Goal: Information Seeking & Learning: Learn about a topic

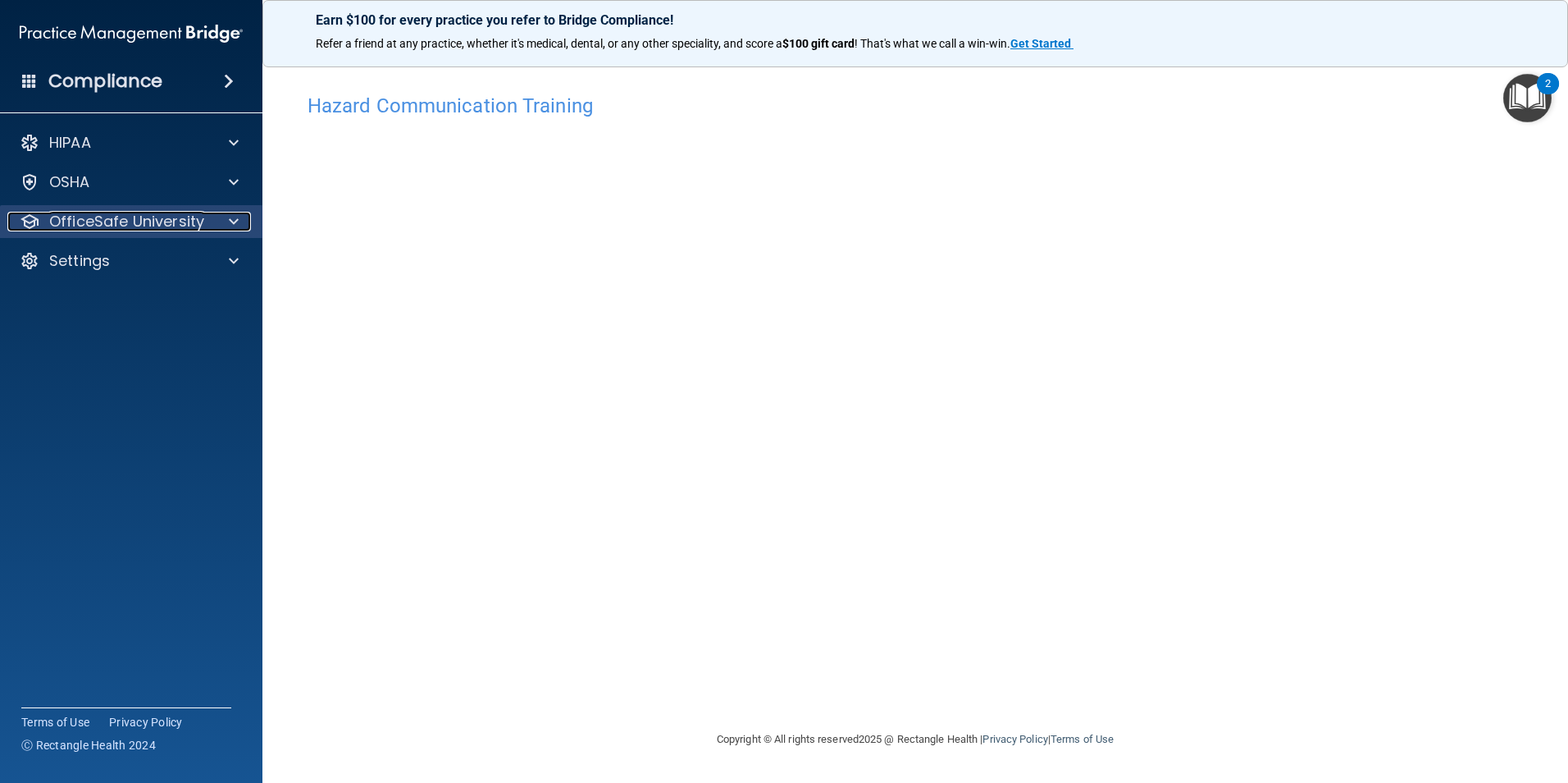
click at [192, 223] on p "OfficeSafe University" at bounding box center [126, 221] width 155 height 20
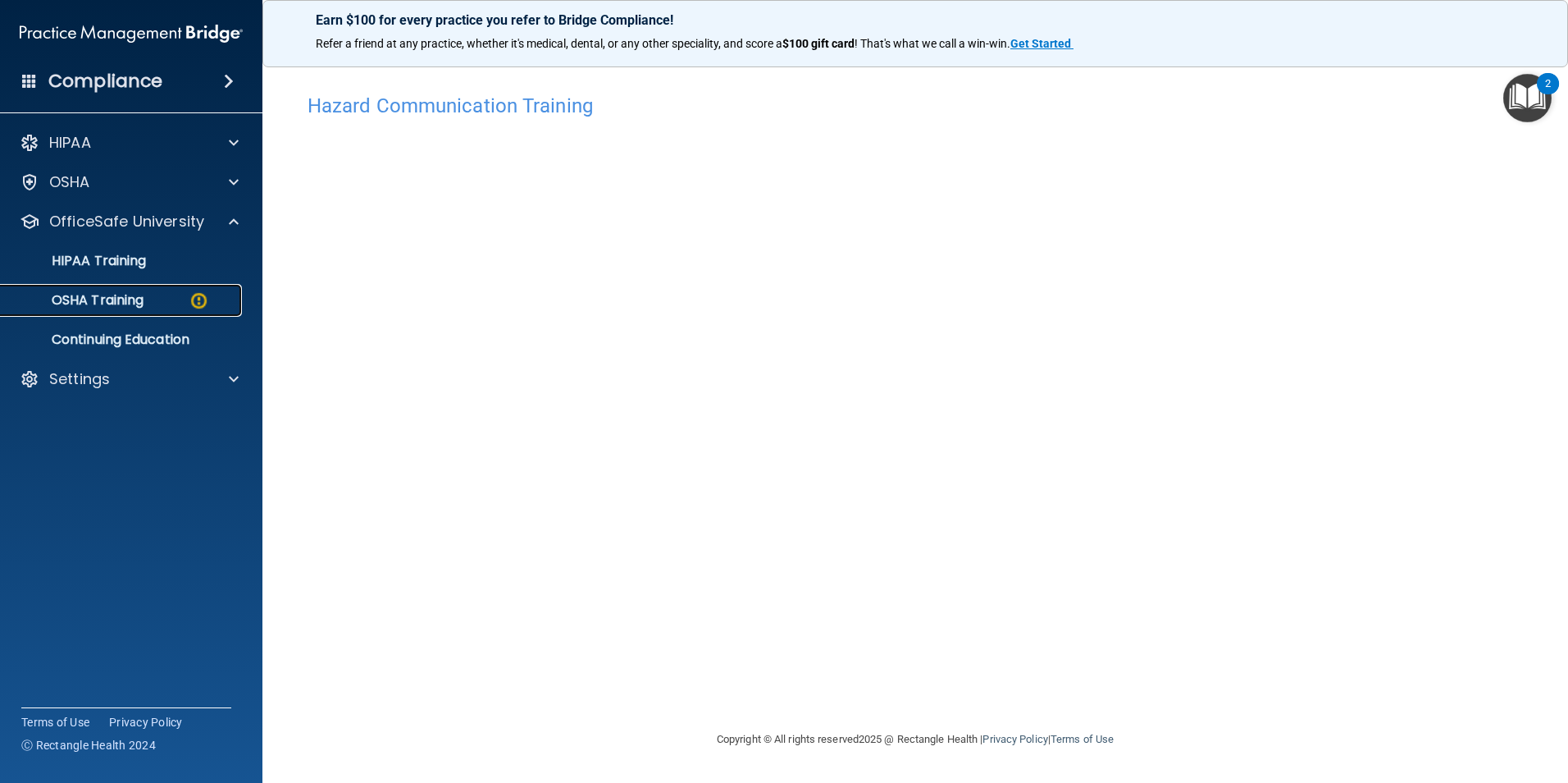
click at [123, 305] on p "OSHA Training" at bounding box center [76, 300] width 133 height 17
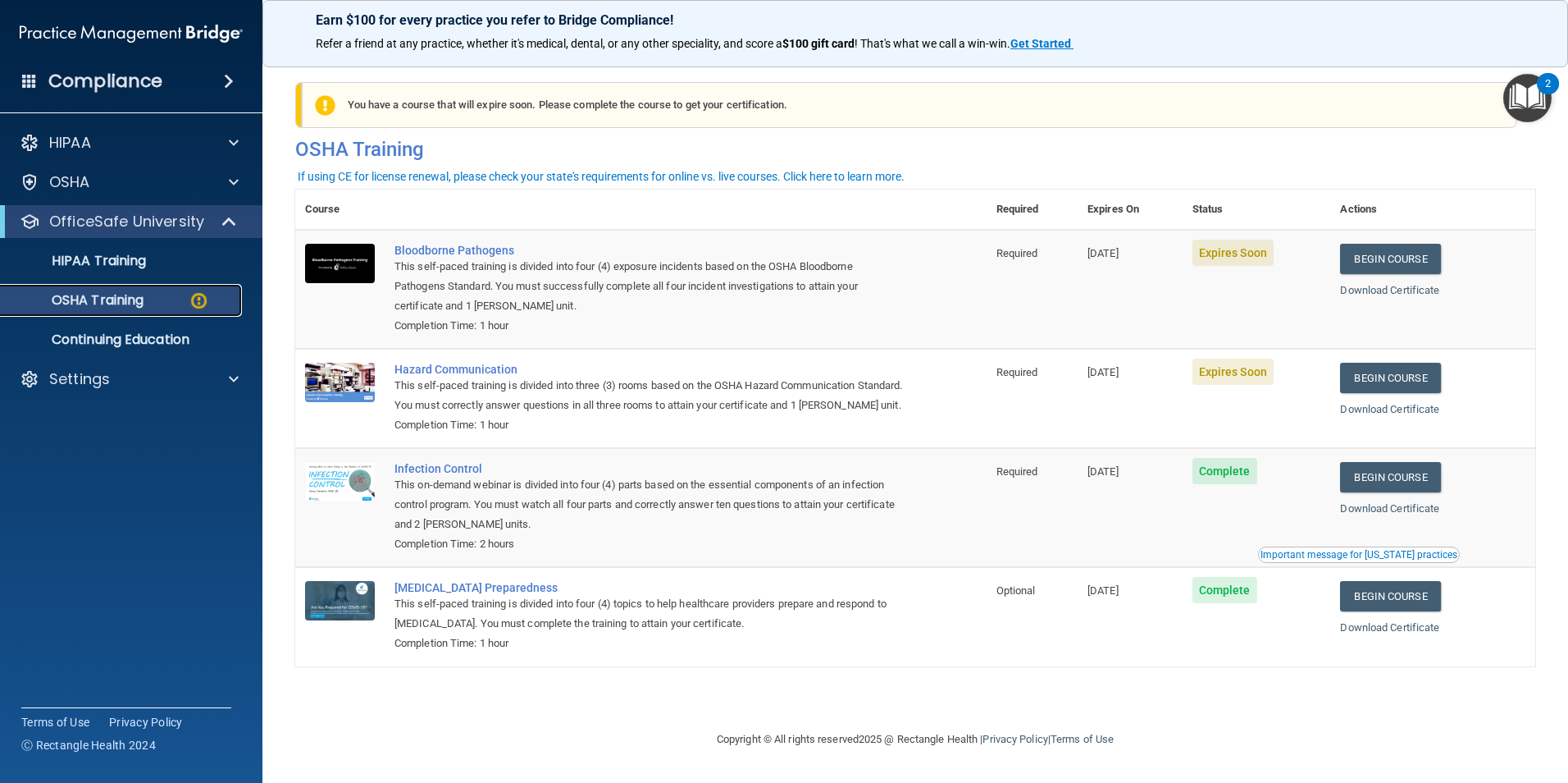
click at [81, 292] on p "OSHA Training" at bounding box center [76, 300] width 133 height 17
click at [90, 258] on p "HIPAA Training" at bounding box center [78, 261] width 136 height 17
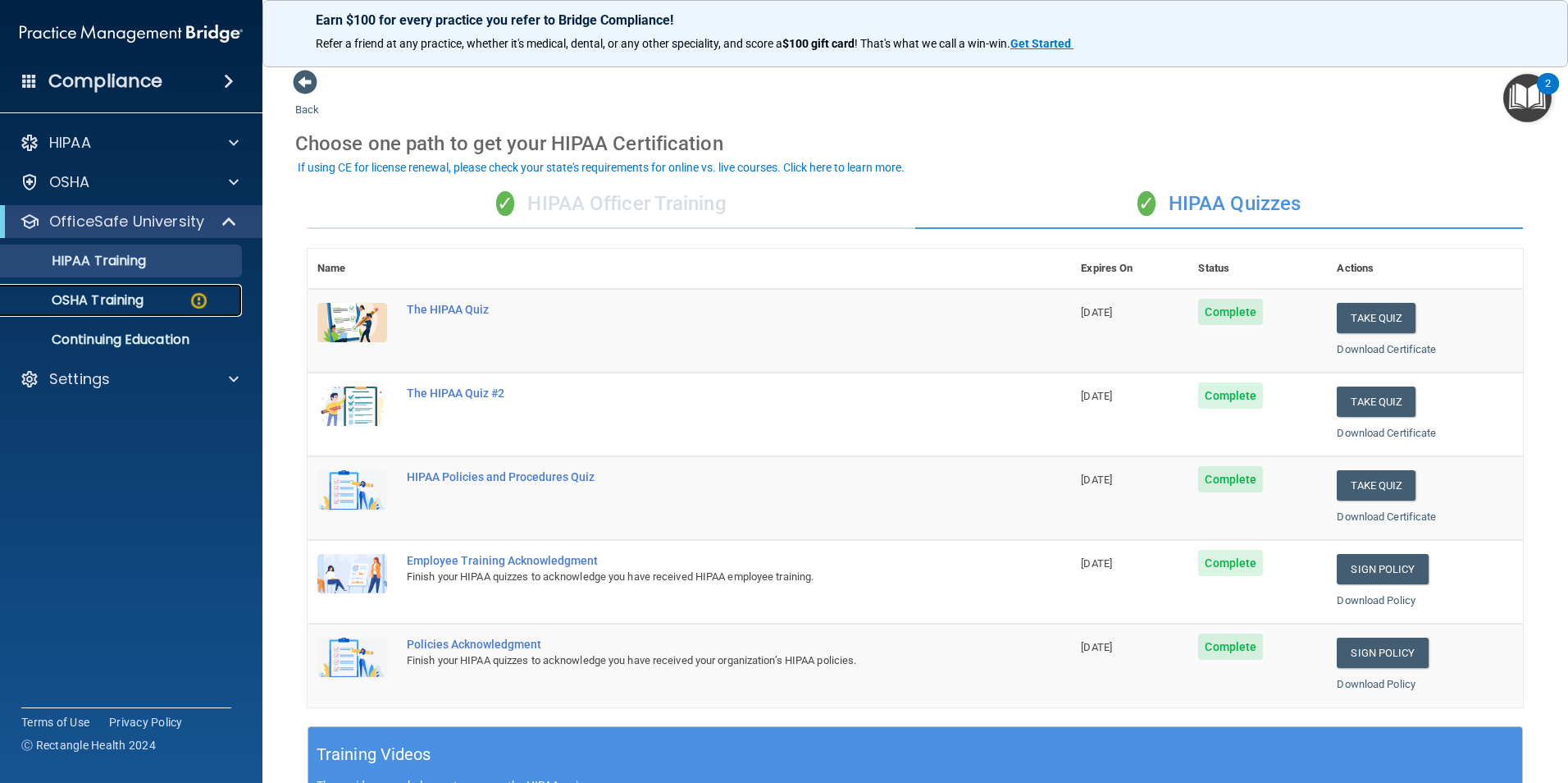
click at [86, 302] on p "OSHA Training" at bounding box center [76, 300] width 133 height 17
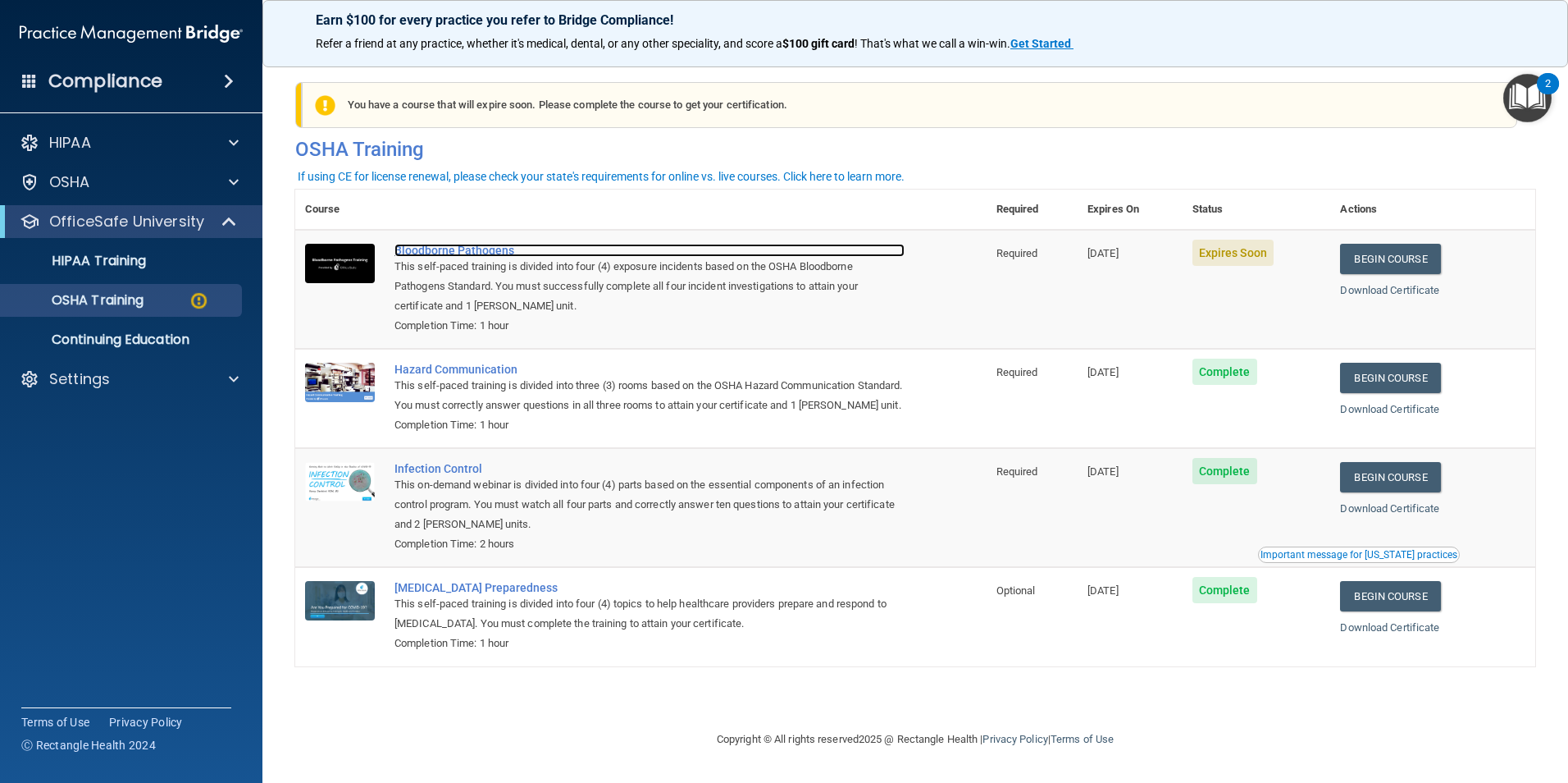
click at [479, 254] on div "Bloodborne Pathogens" at bounding box center [649, 250] width 510 height 13
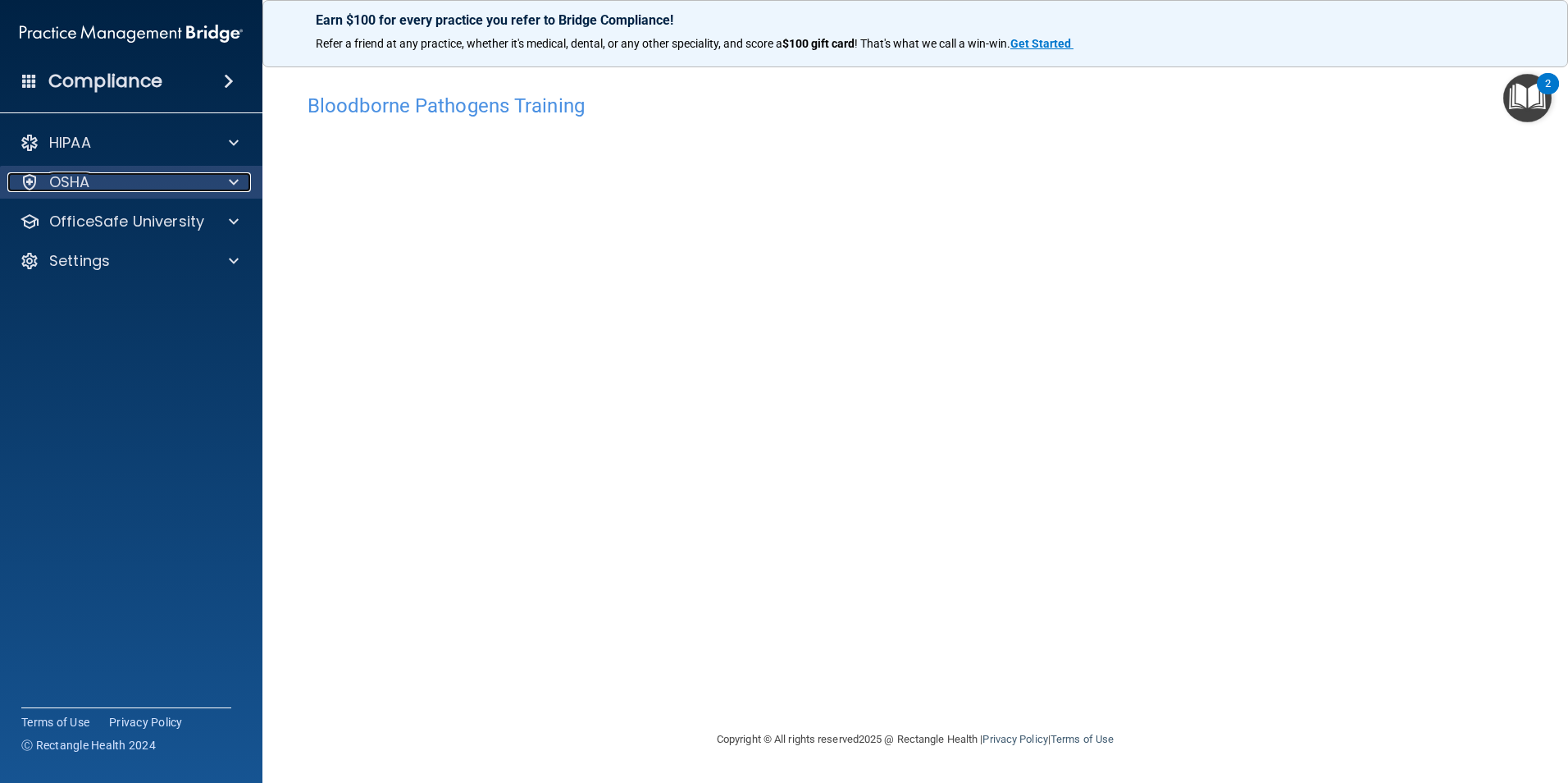
click at [94, 185] on div "OSHA" at bounding box center [109, 181] width 204 height 20
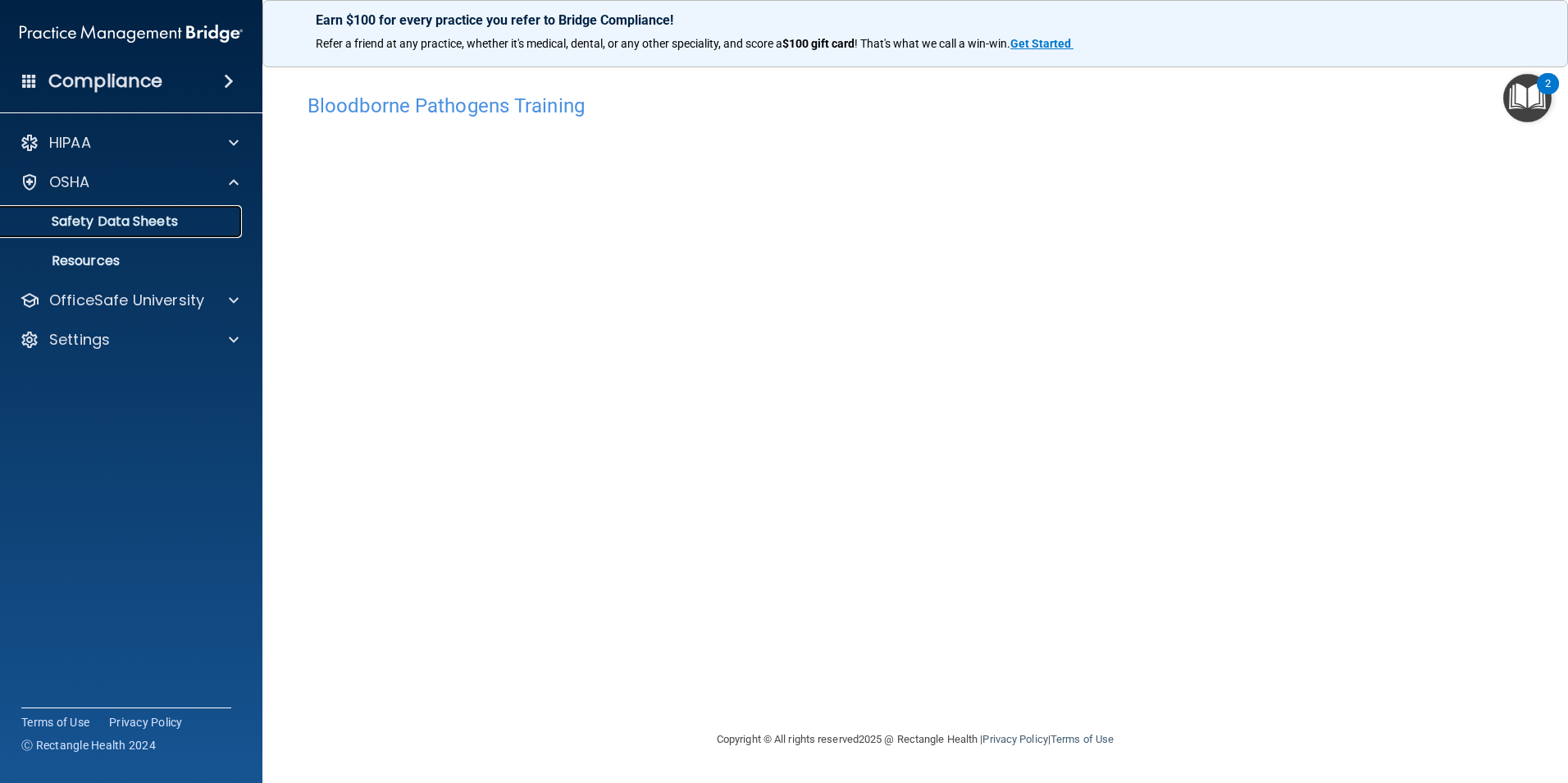
click at [142, 220] on p "Safety Data Sheets" at bounding box center [122, 221] width 224 height 17
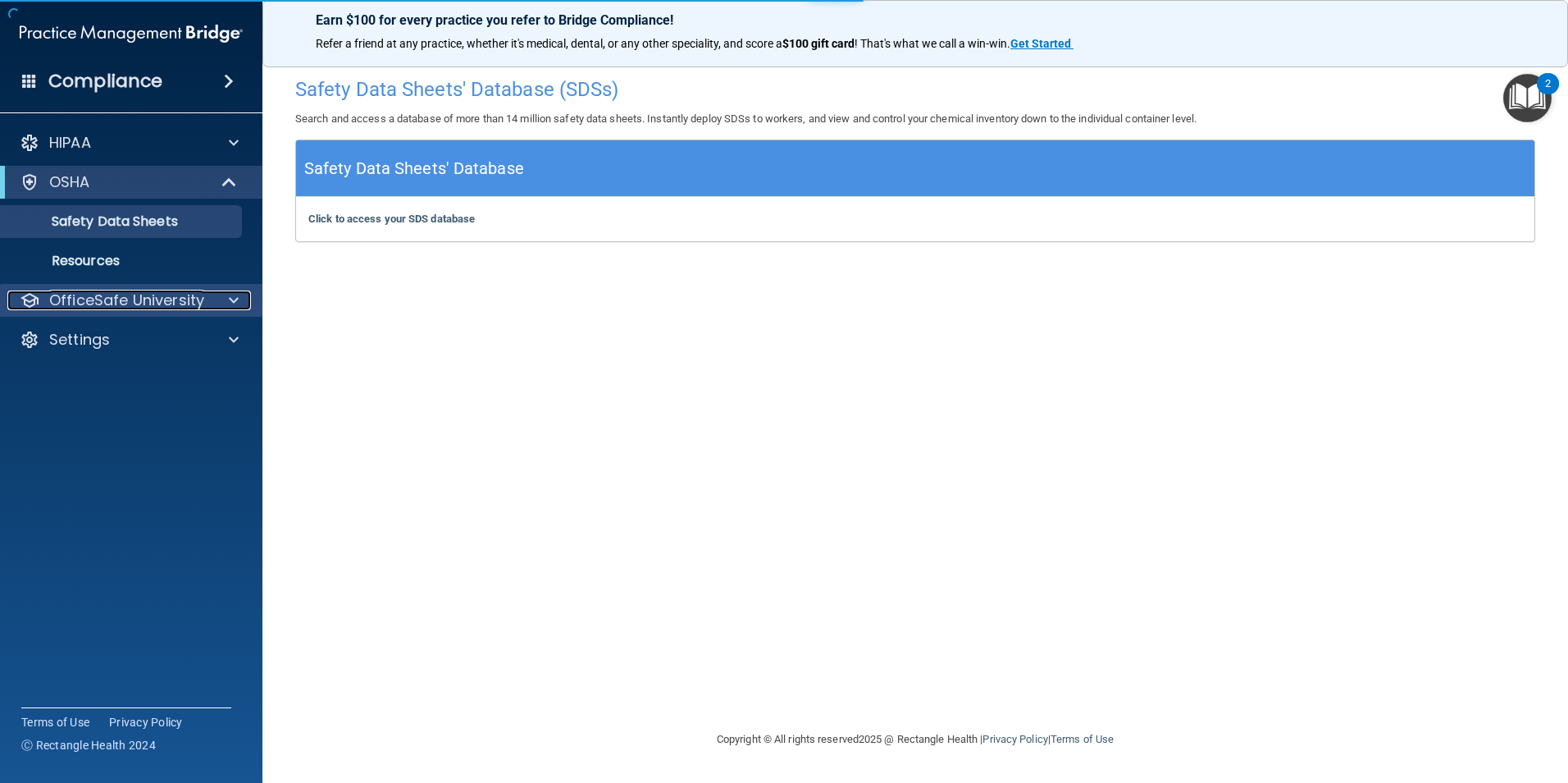
click at [105, 305] on p "OfficeSafe University" at bounding box center [126, 299] width 155 height 20
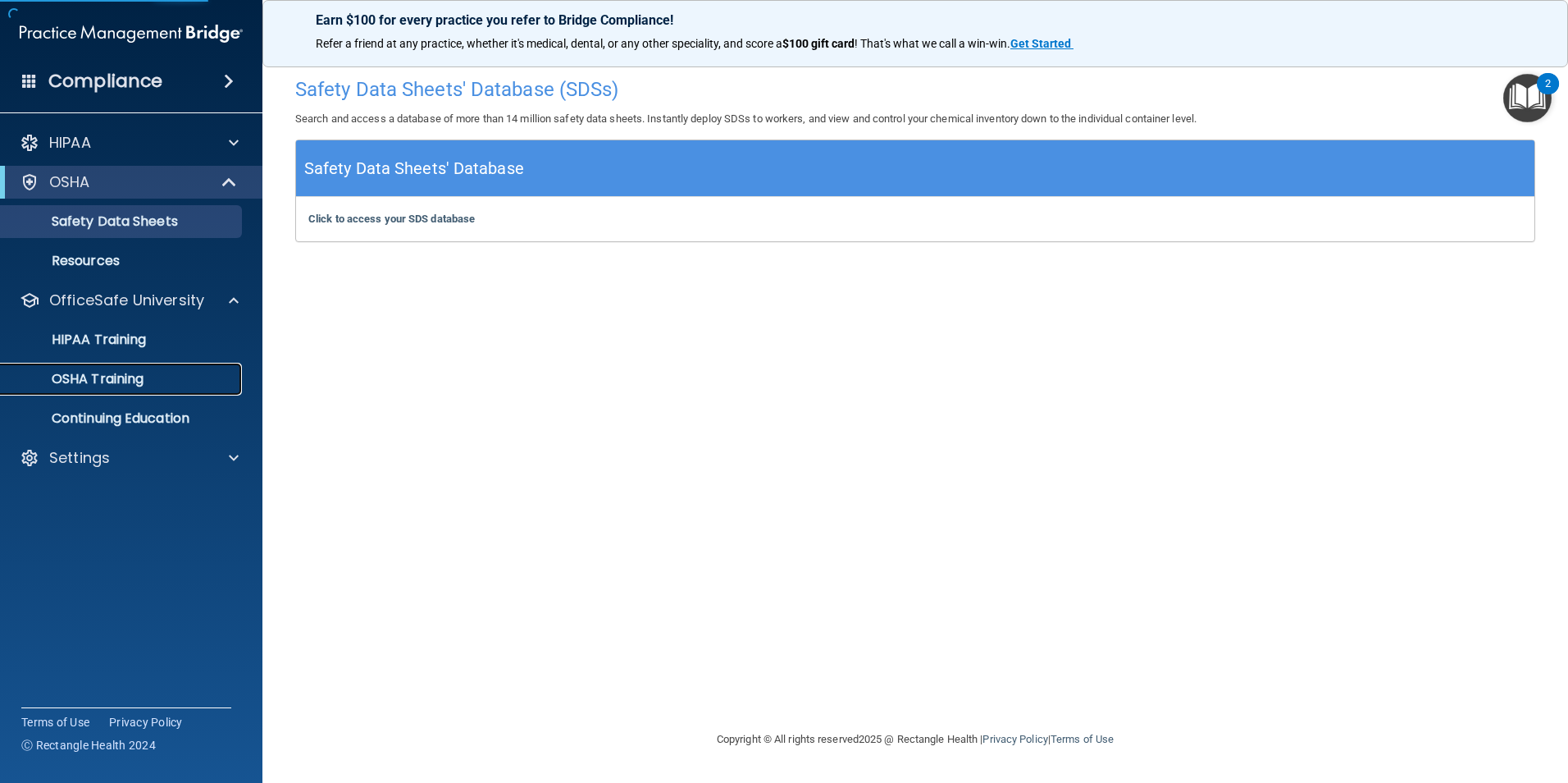
click at [115, 388] on link "OSHA Training" at bounding box center [112, 378] width 258 height 33
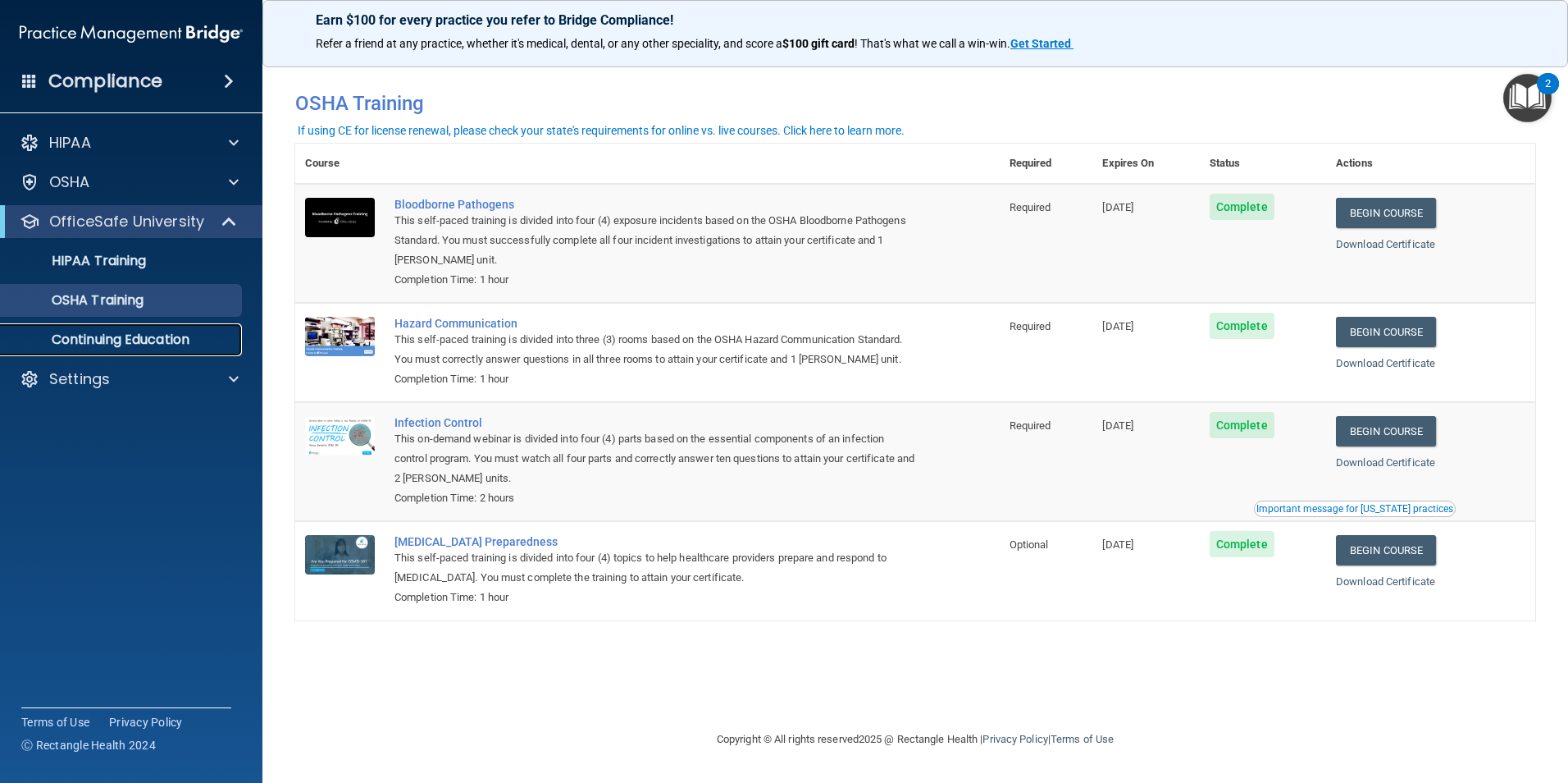
click at [155, 340] on p "Continuing Education" at bounding box center [122, 339] width 224 height 17
